Goal: Task Accomplishment & Management: Use online tool/utility

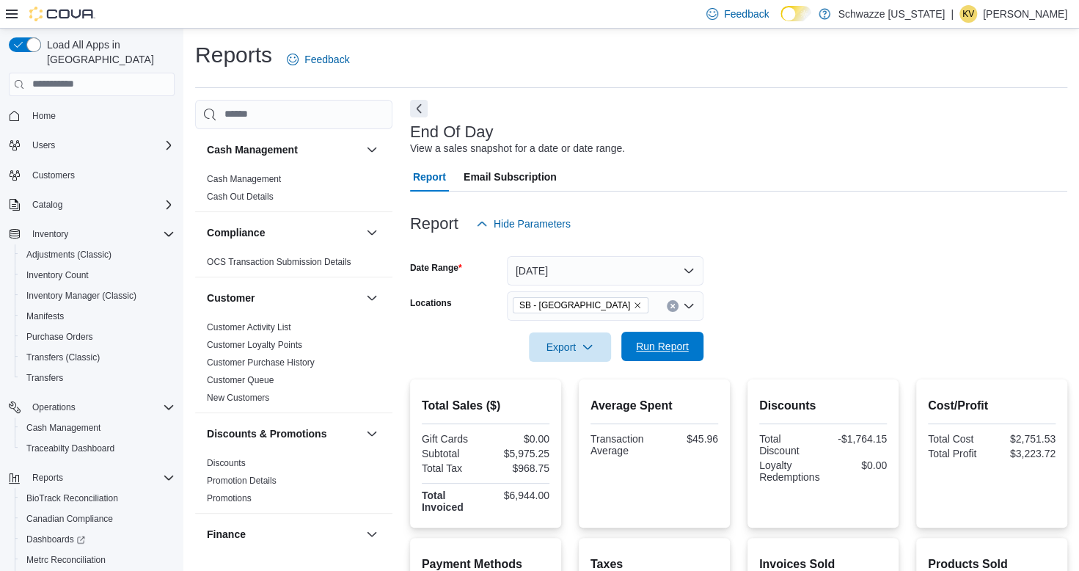
click at [638, 339] on span "Run Report" at bounding box center [662, 346] width 65 height 29
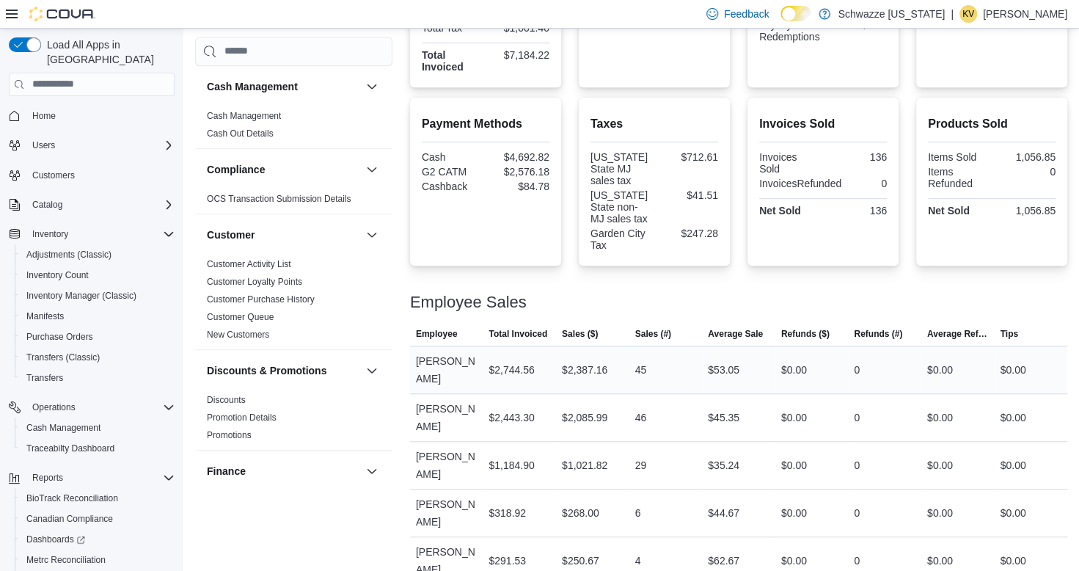
scroll to position [494, 0]
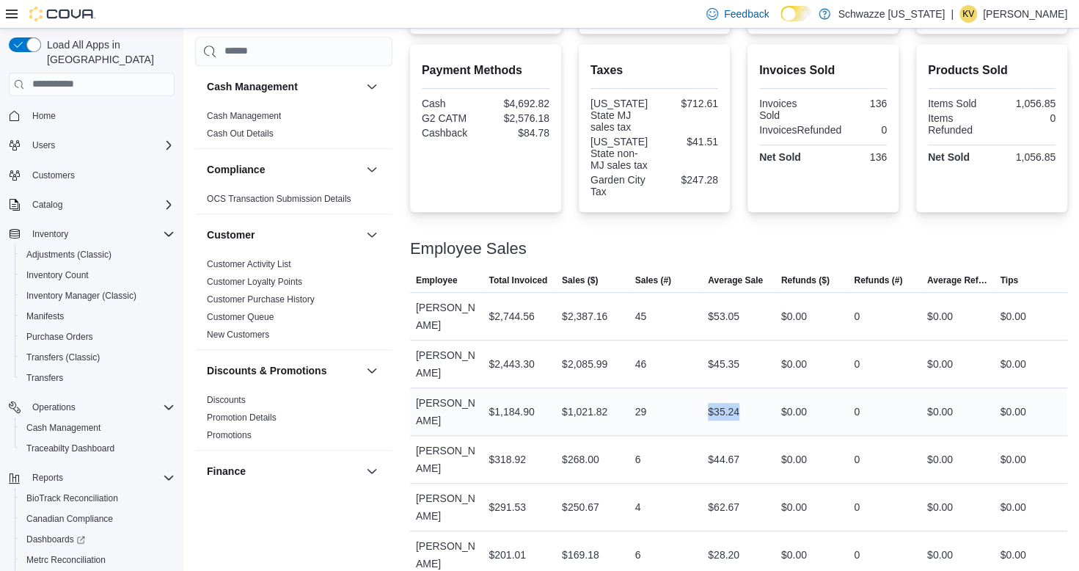
drag, startPoint x: 709, startPoint y: 404, endPoint x: 749, endPoint y: 398, distance: 40.0
click at [749, 398] on tr "Employee [PERSON_NAME] Total Invoiced $1,184.90 Sales ($) $1,021.82 Sales (#) 2…" at bounding box center [739, 411] width 658 height 48
drag, startPoint x: 749, startPoint y: 398, endPoint x: 700, endPoint y: 449, distance: 70.1
click at [702, 449] on div "6" at bounding box center [666, 459] width 73 height 29
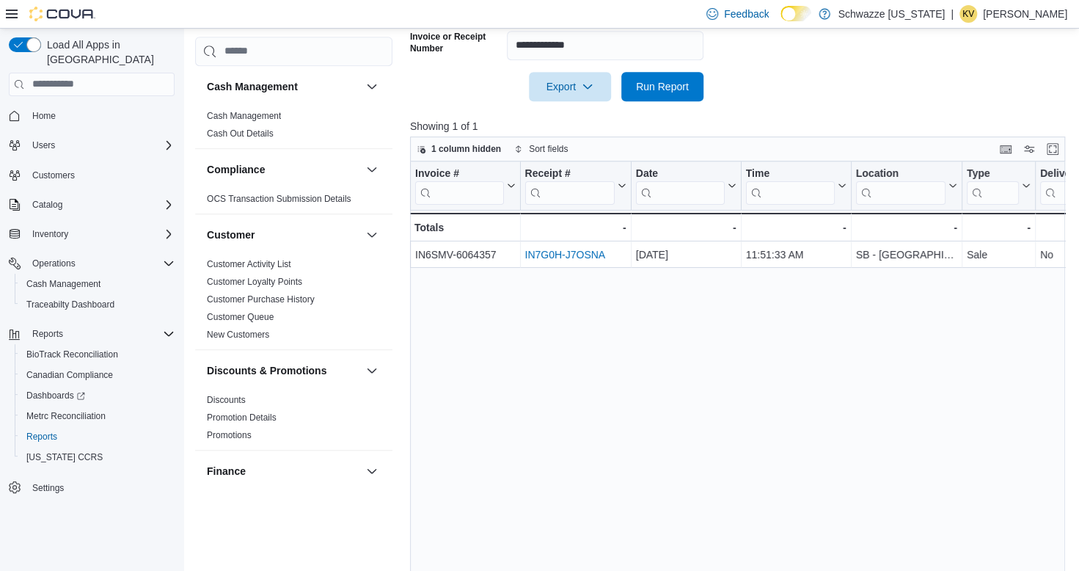
scroll to position [954, 0]
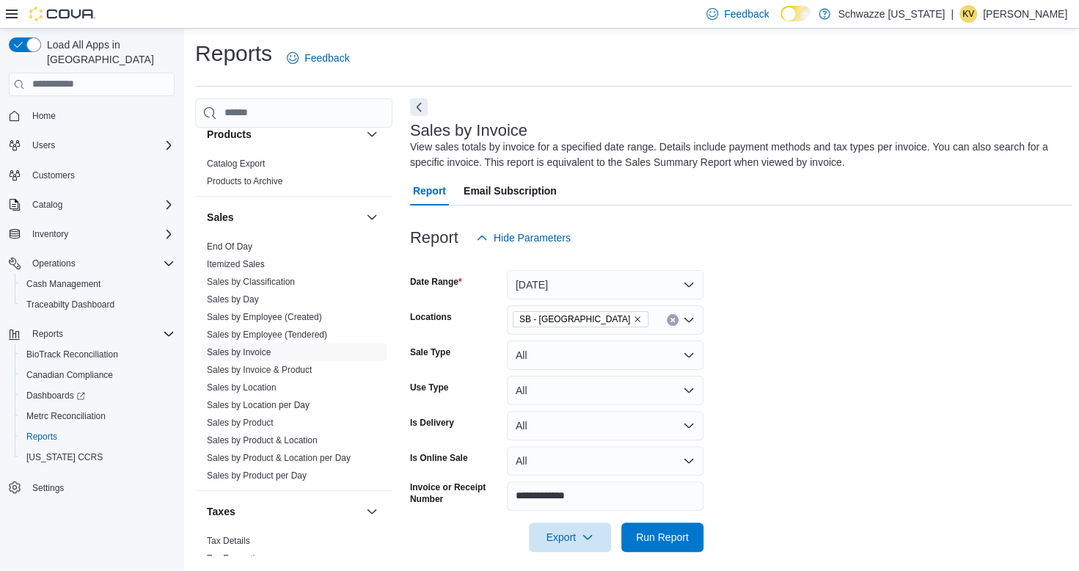
scroll to position [0, 0]
